Goal: Task Accomplishment & Management: Manage account settings

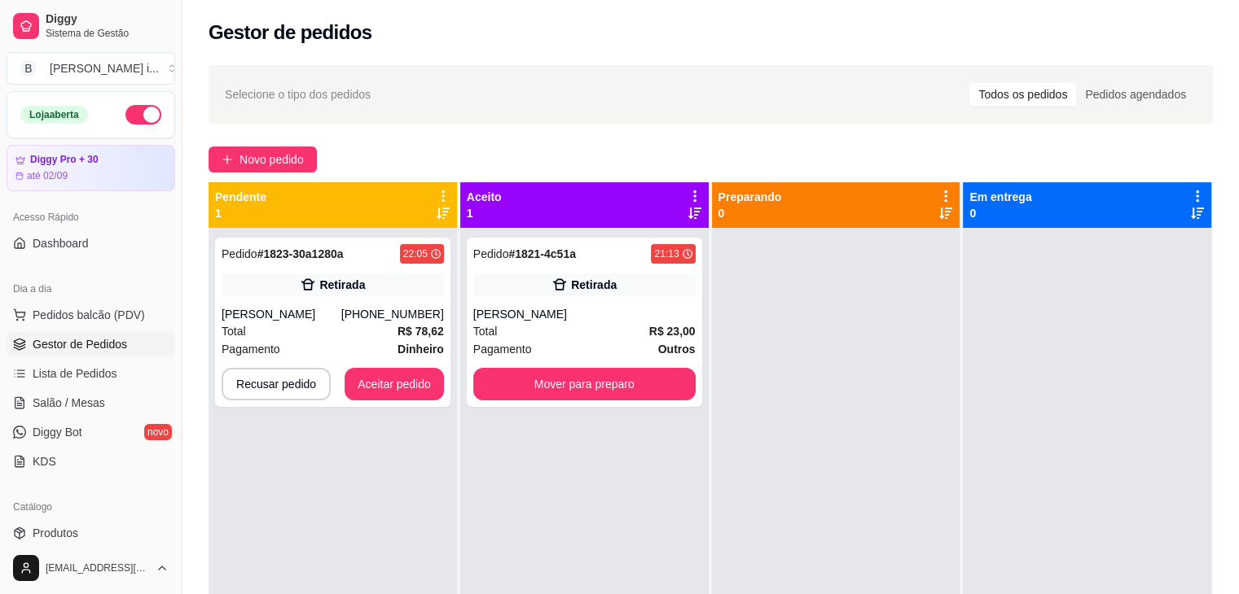
scroll to position [163, 0]
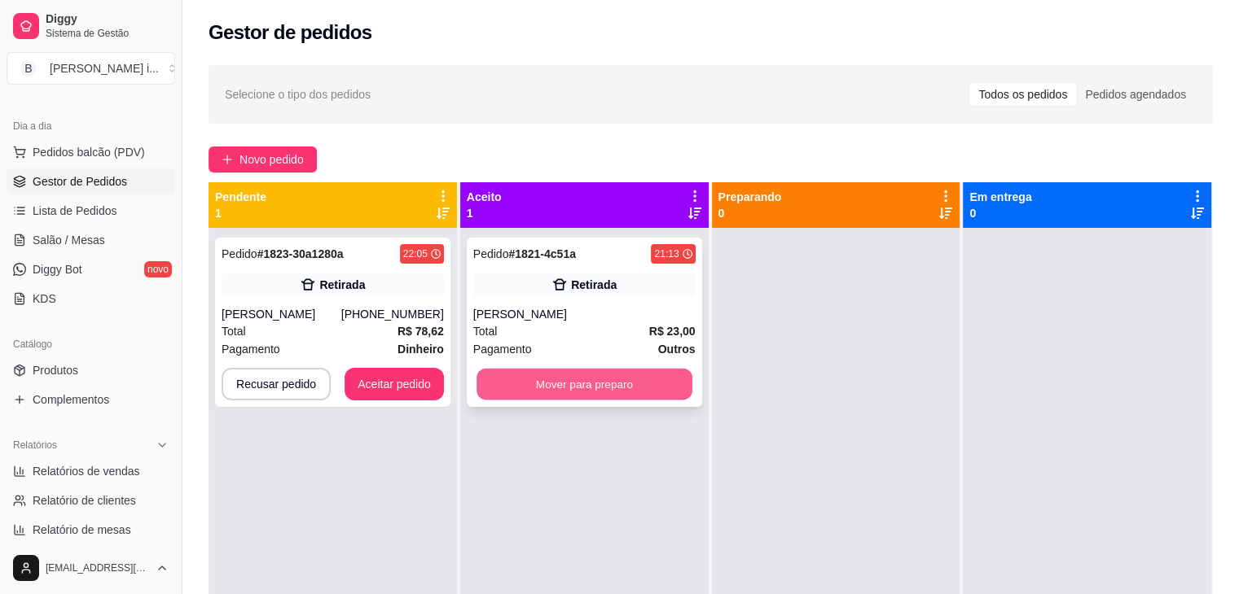
click at [673, 372] on button "Mover para preparo" at bounding box center [584, 385] width 216 height 32
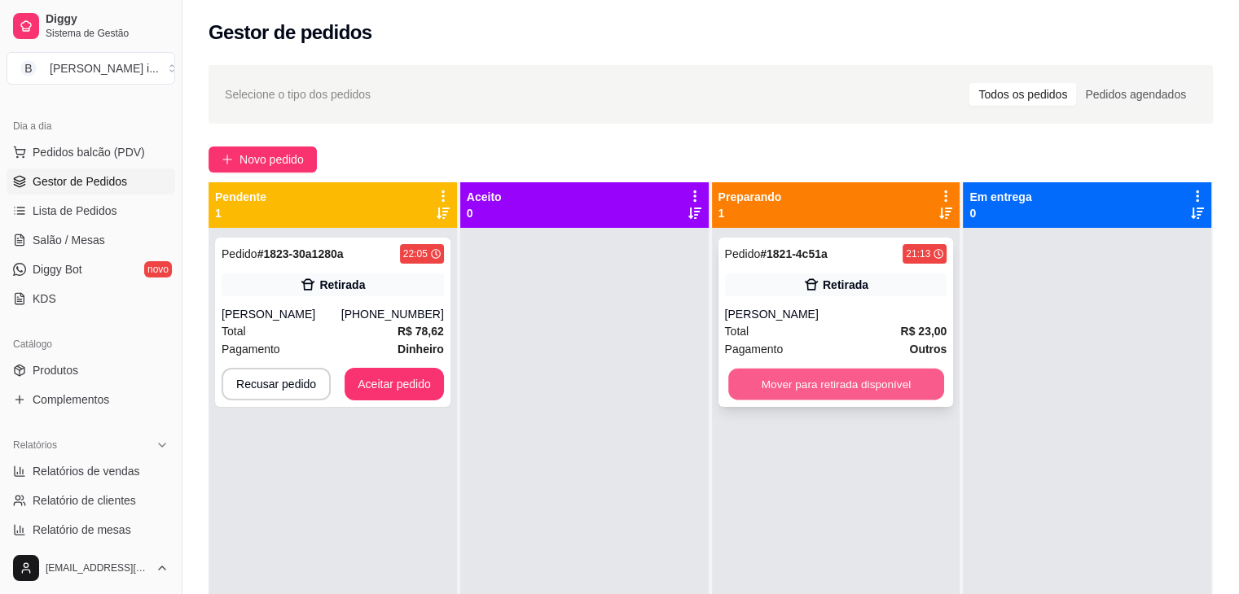
click at [906, 388] on button "Mover para retirada disponível" at bounding box center [836, 385] width 216 height 32
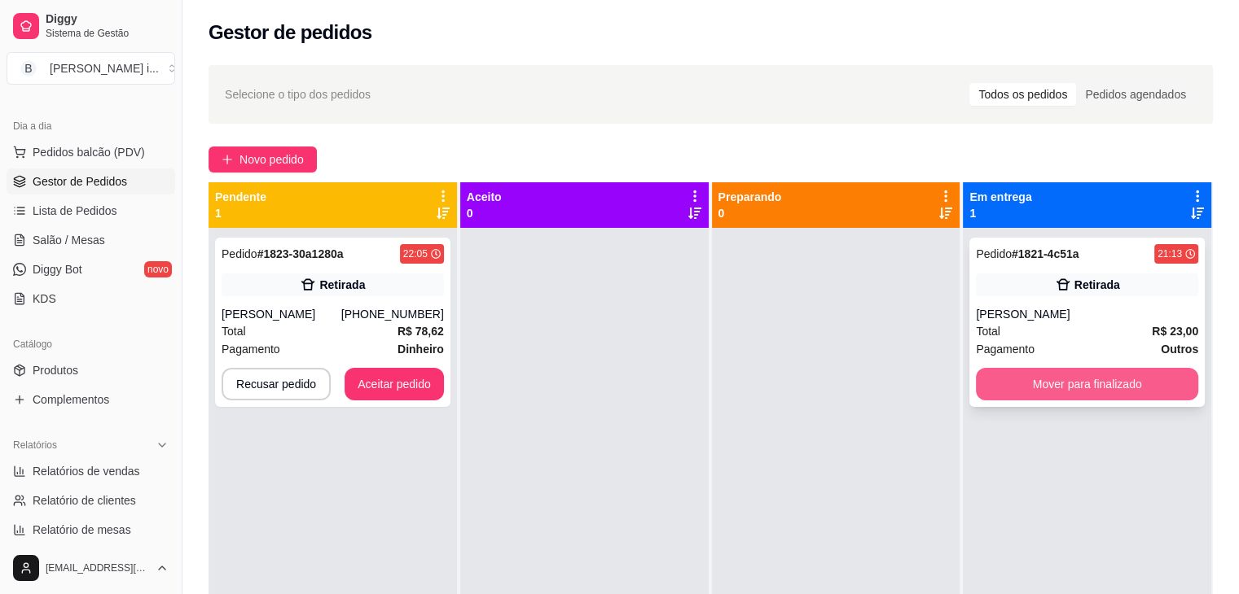
click at [1061, 388] on button "Mover para finalizado" at bounding box center [1087, 384] width 222 height 33
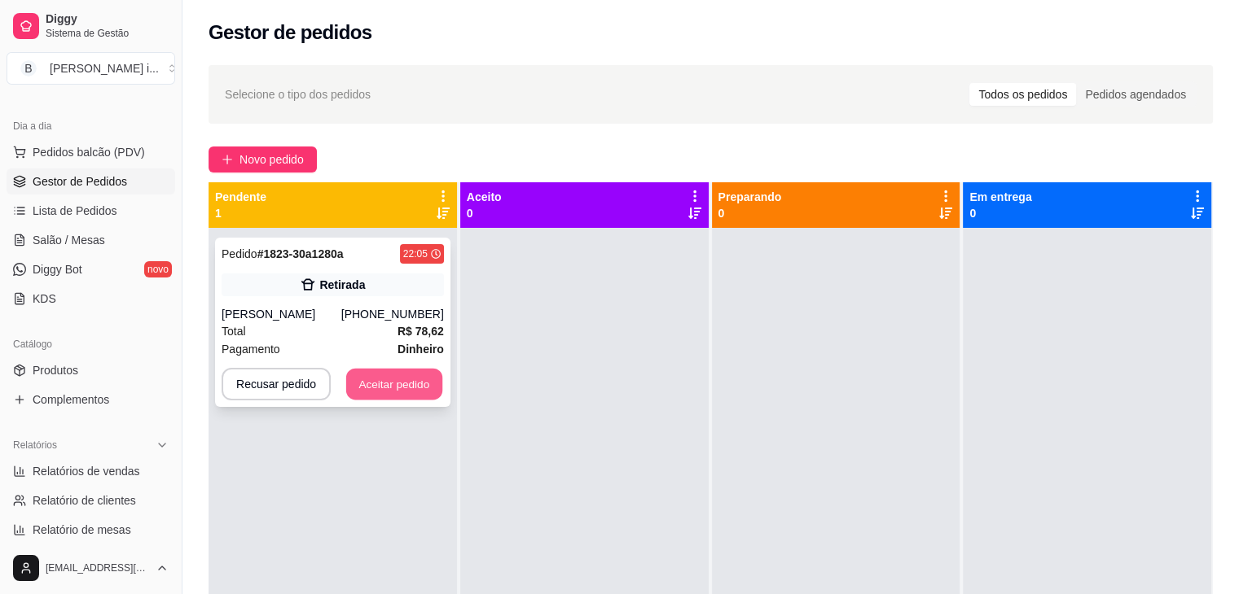
click at [368, 382] on button "Aceitar pedido" at bounding box center [394, 385] width 96 height 32
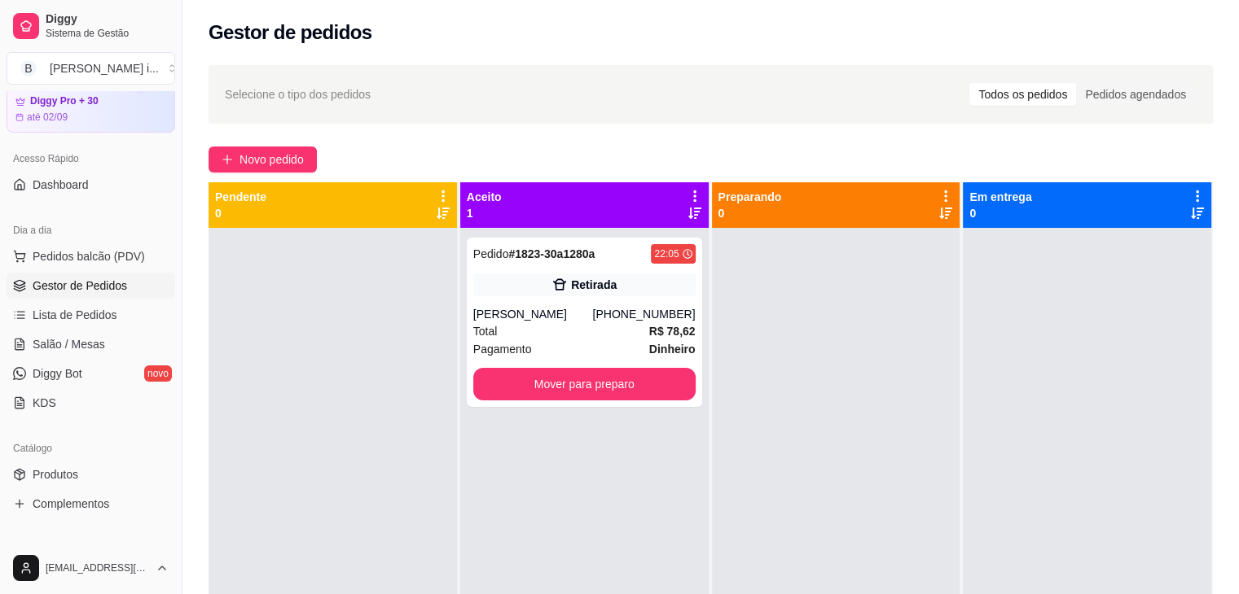
scroll to position [0, 0]
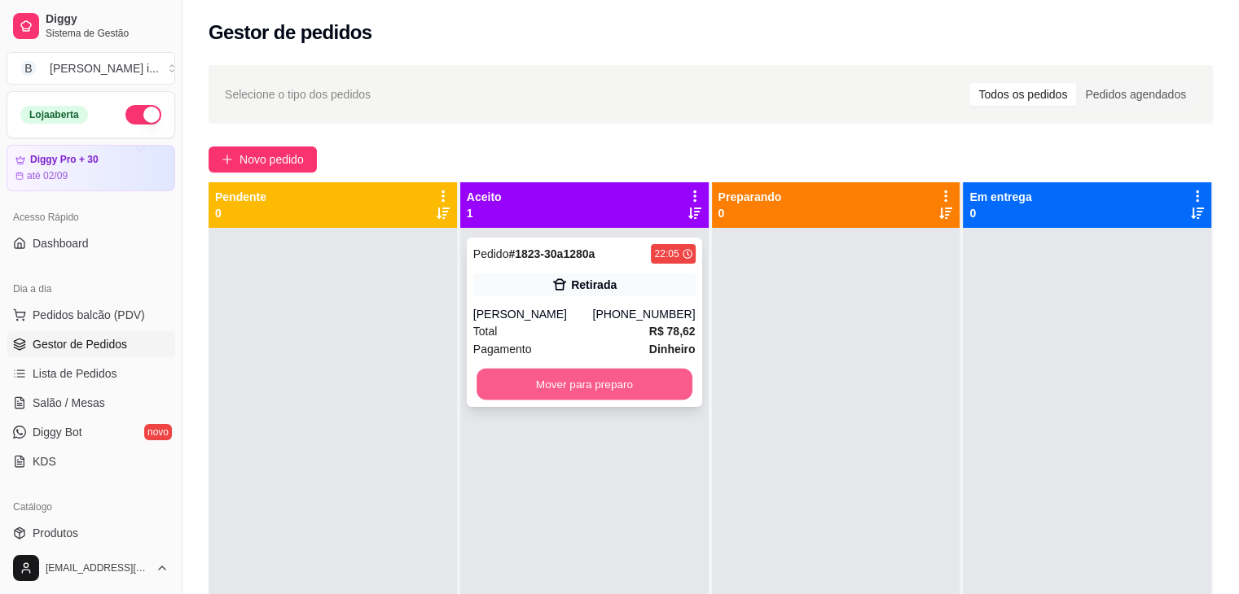
click at [651, 382] on button "Mover para preparo" at bounding box center [584, 385] width 216 height 32
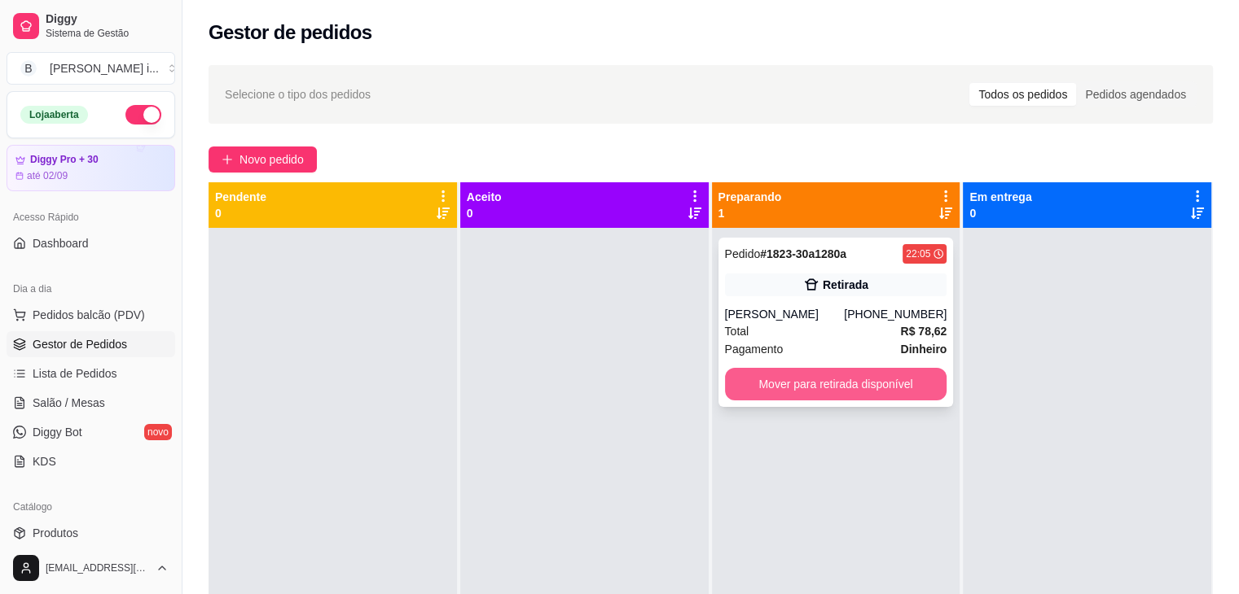
click at [890, 382] on button "Mover para retirada disponível" at bounding box center [836, 384] width 222 height 33
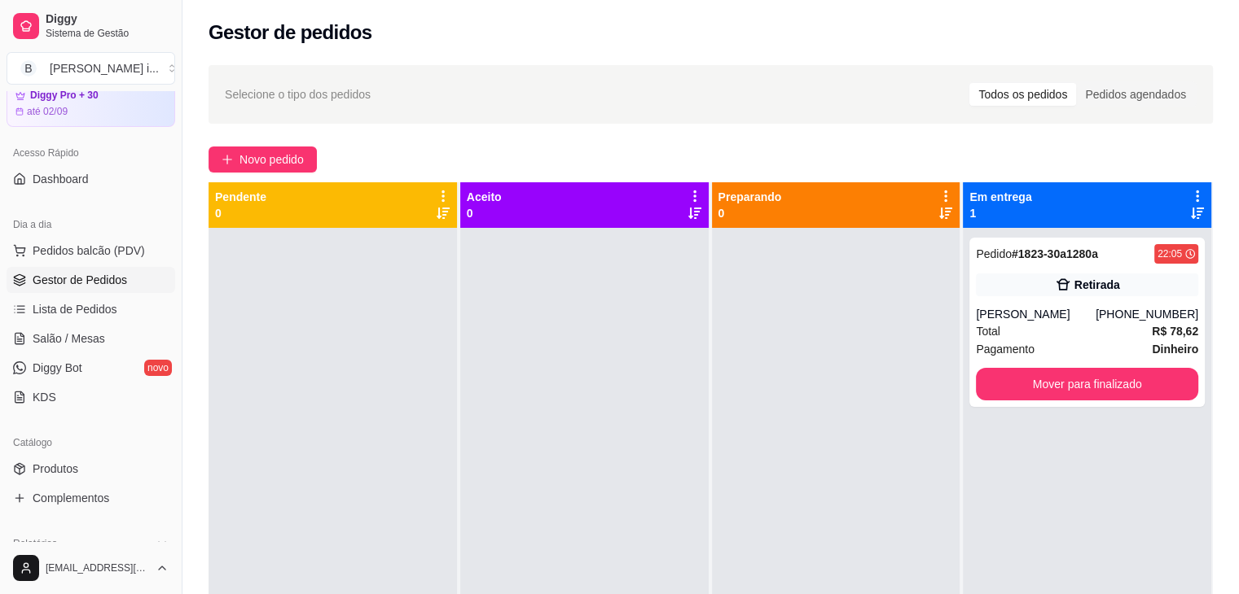
scroll to position [163, 0]
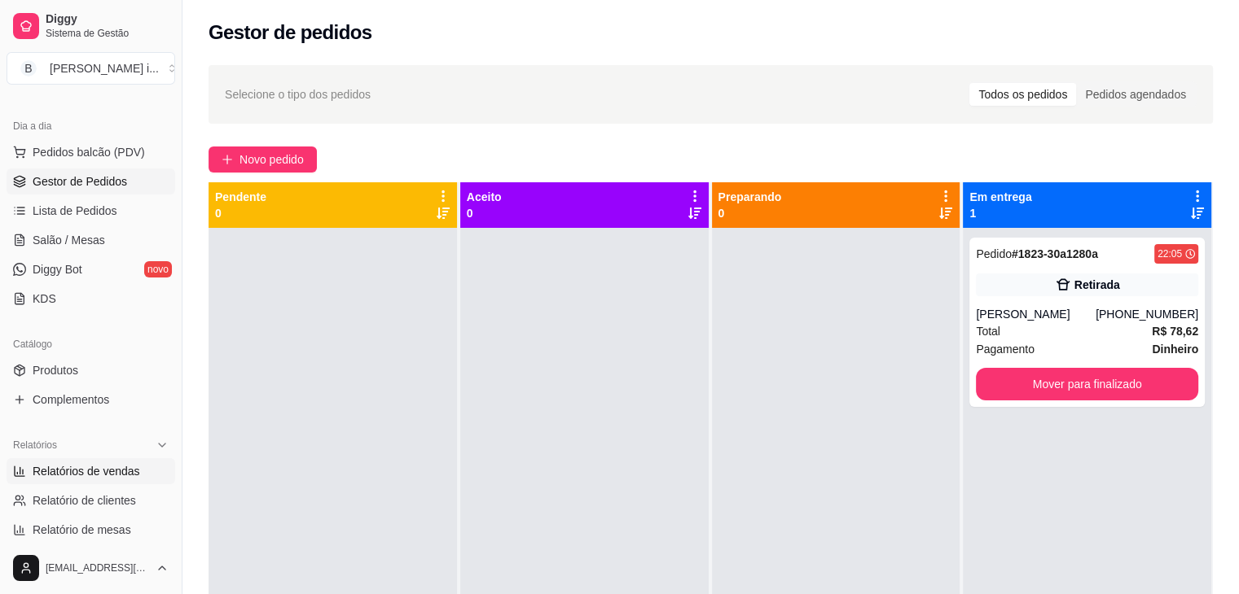
click at [111, 477] on span "Relatórios de vendas" at bounding box center [86, 471] width 107 height 16
select select "ALL"
select select "0"
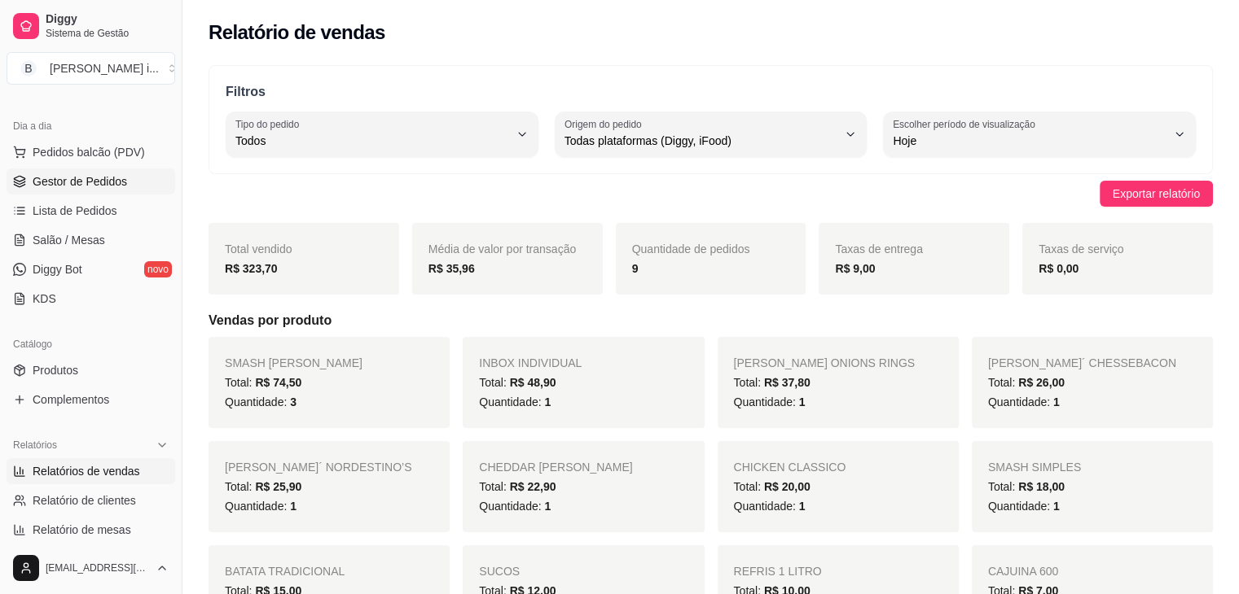
click at [84, 191] on link "Gestor de Pedidos" at bounding box center [91, 182] width 169 height 26
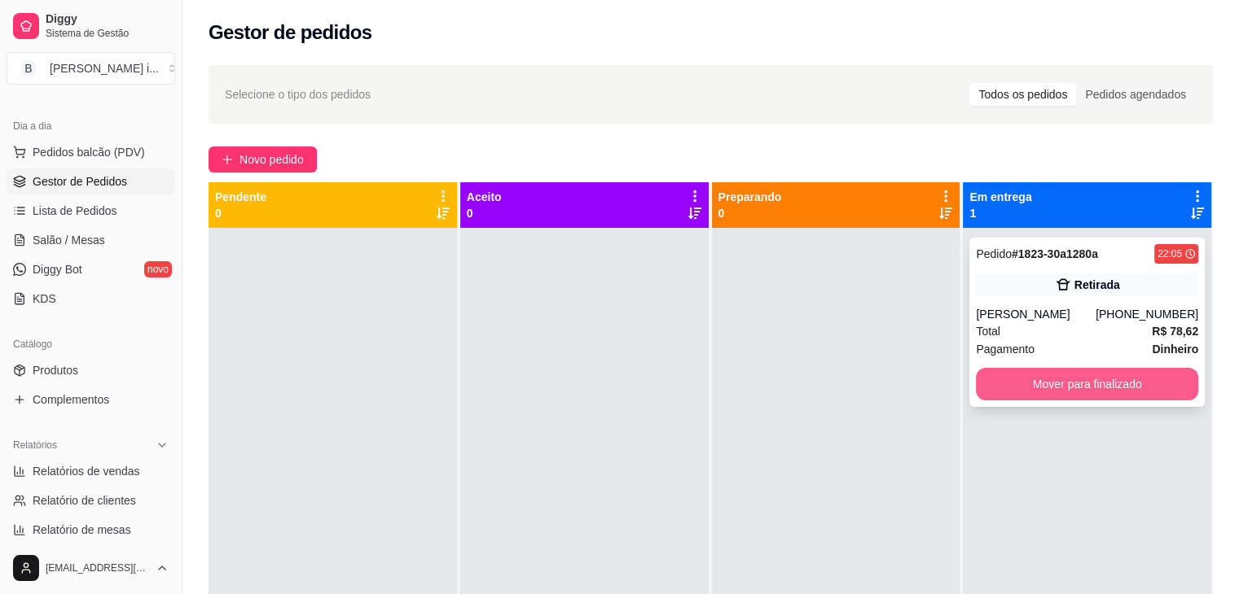
click at [1069, 384] on button "Mover para finalizado" at bounding box center [1087, 384] width 222 height 33
